Goal: Task Accomplishment & Management: Manage account settings

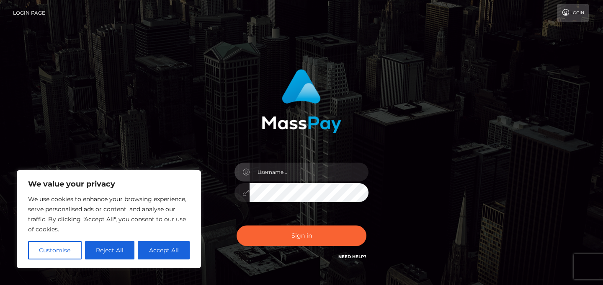
type input "[EMAIL_ADDRESS][DOMAIN_NAME]"
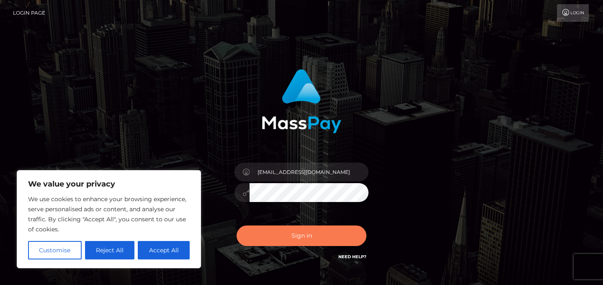
click at [306, 239] on button "Sign in" at bounding box center [301, 235] width 130 height 21
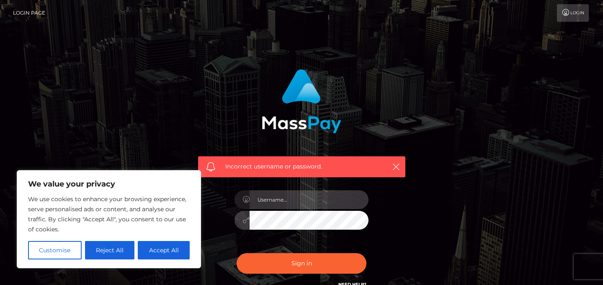
type input "[EMAIL_ADDRESS][DOMAIN_NAME]"
